Goal: Find specific page/section: Find specific page/section

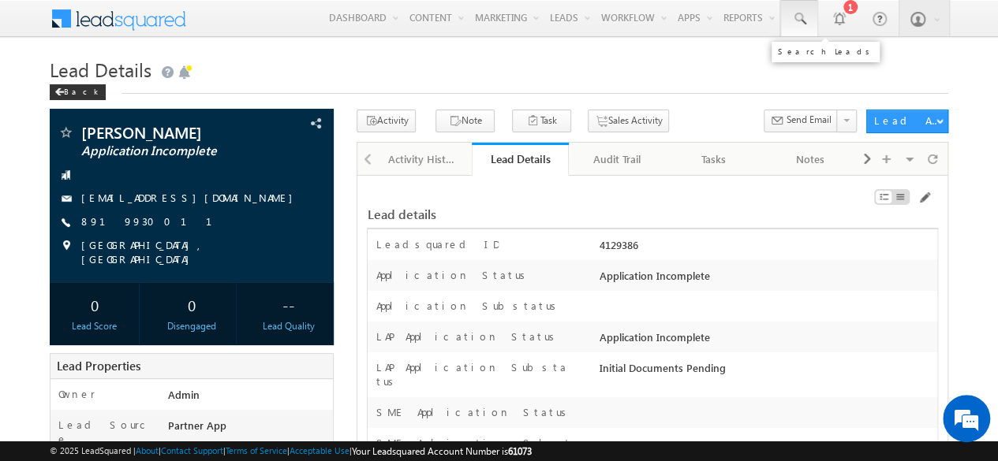
click at [806, 21] on span at bounding box center [799, 19] width 16 height 16
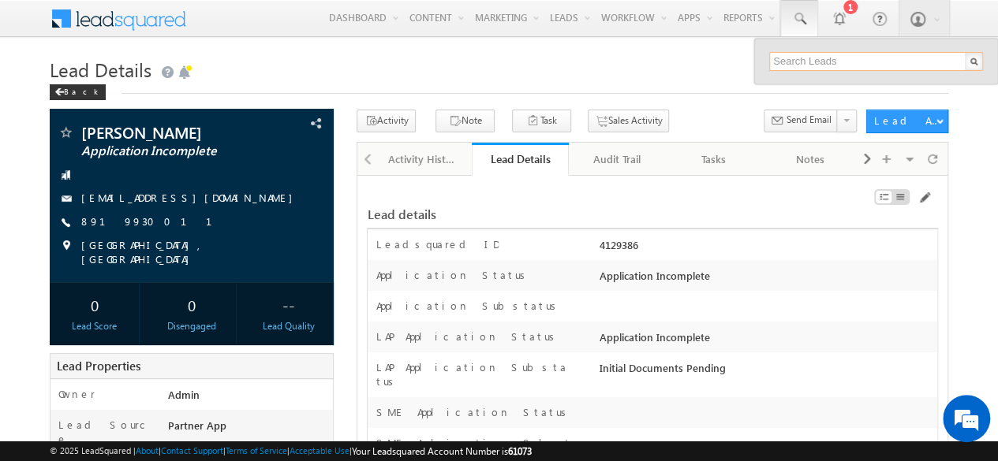
paste input "SBL0010779"
type input "SBL0010779"
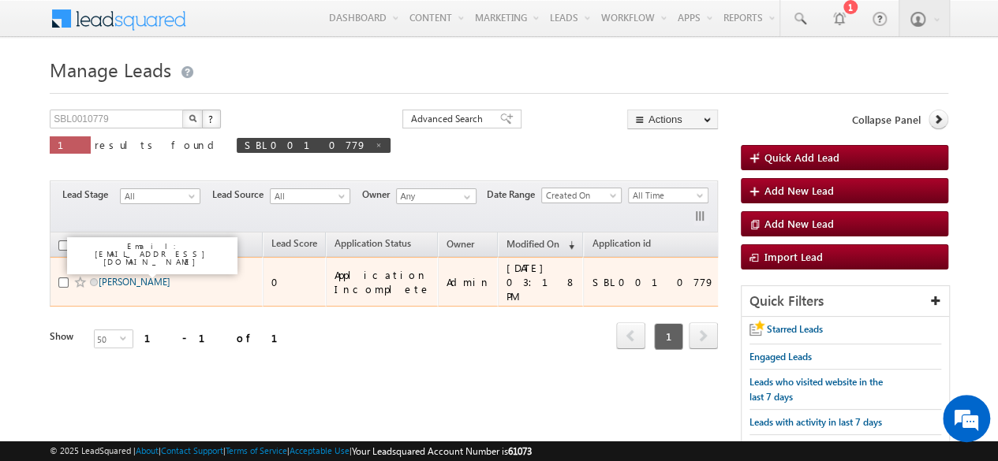
click at [129, 278] on link "[PERSON_NAME]" at bounding box center [135, 282] width 72 height 12
